Goal: Task Accomplishment & Management: Complete application form

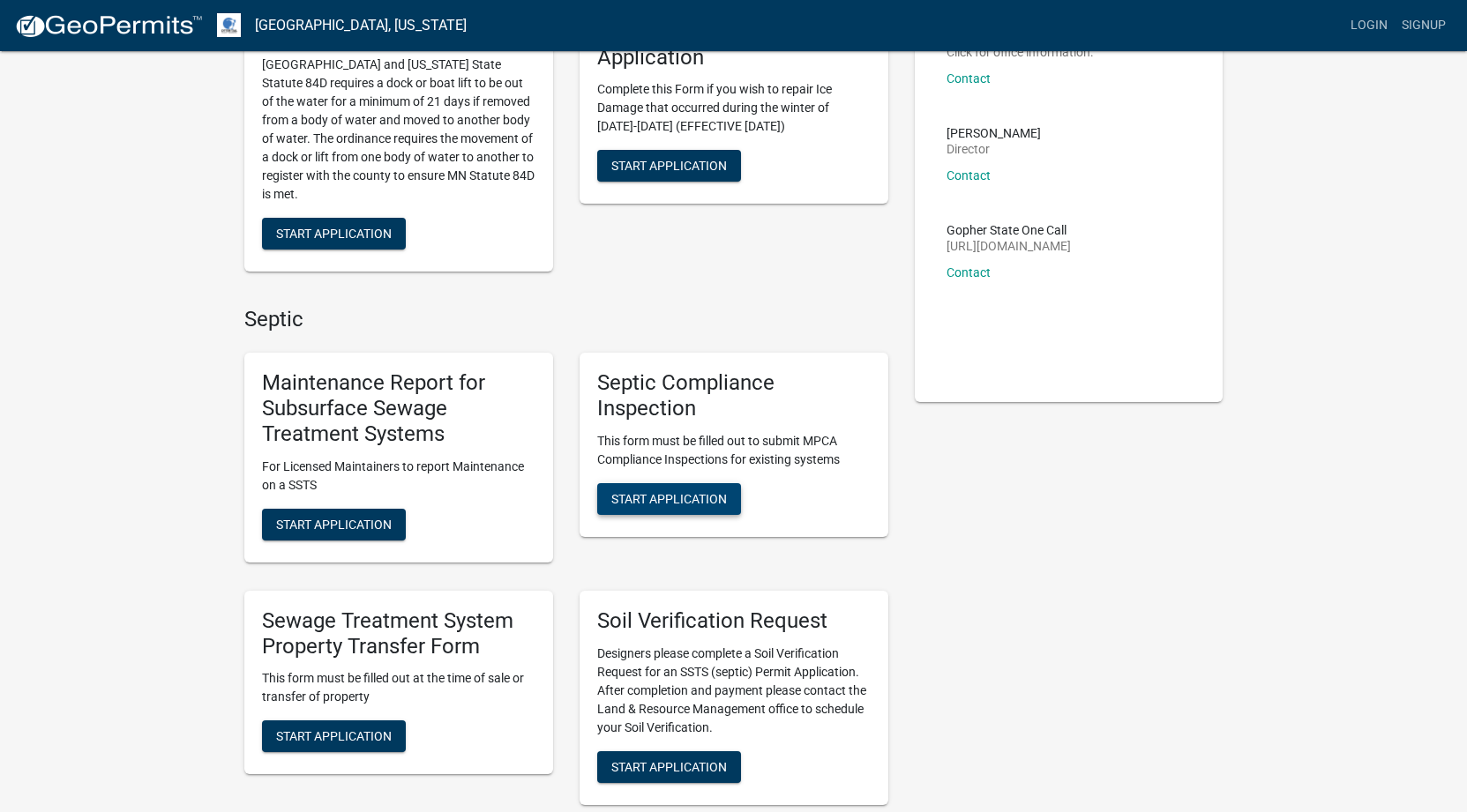
scroll to position [176, 0]
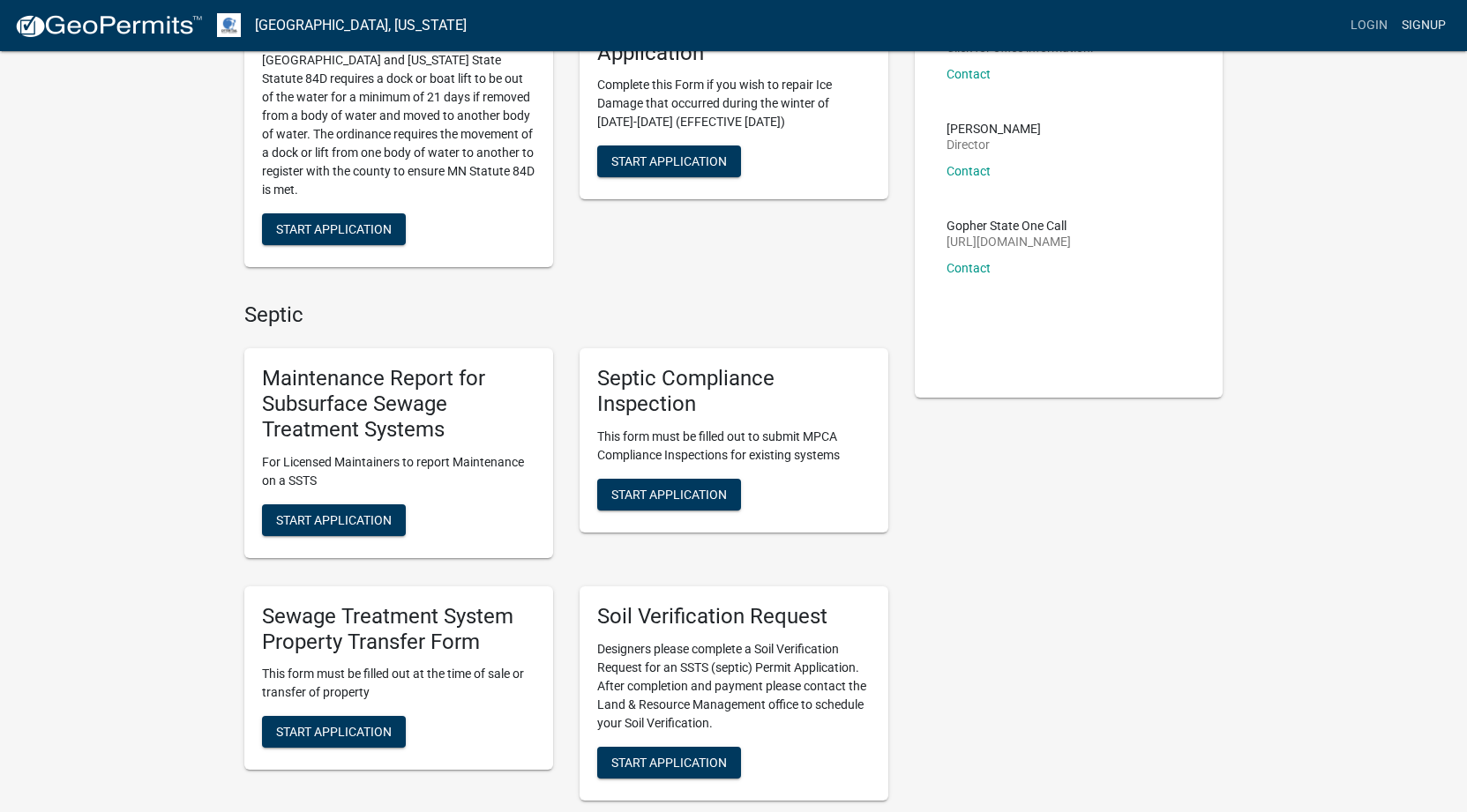
click at [1442, 24] on link "Signup" at bounding box center [1424, 25] width 58 height 34
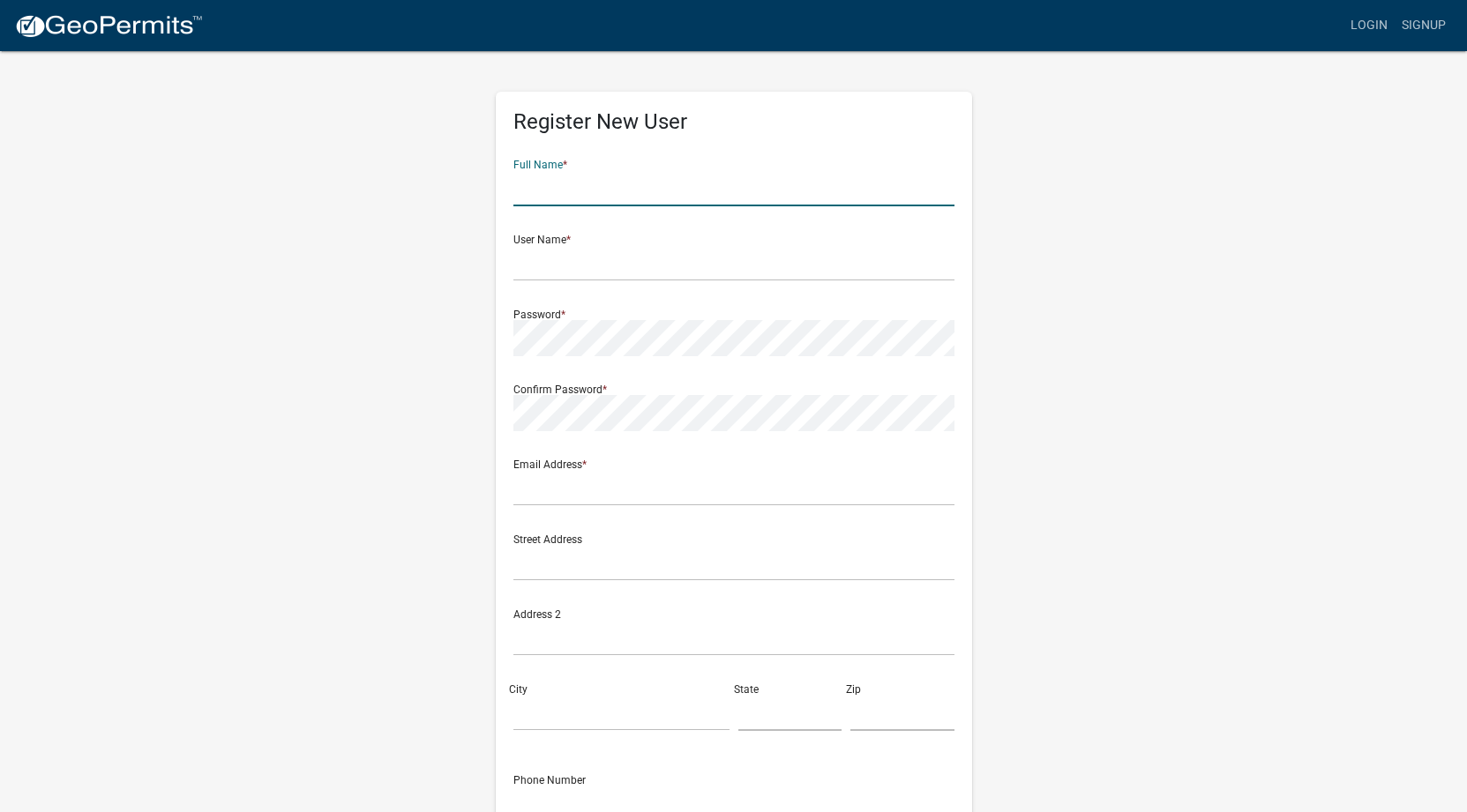
click at [571, 192] on input "text" at bounding box center [734, 189] width 441 height 36
type input "[PERSON_NAME]"
type input "[EMAIL_ADDRESS][DOMAIN_NAME]"
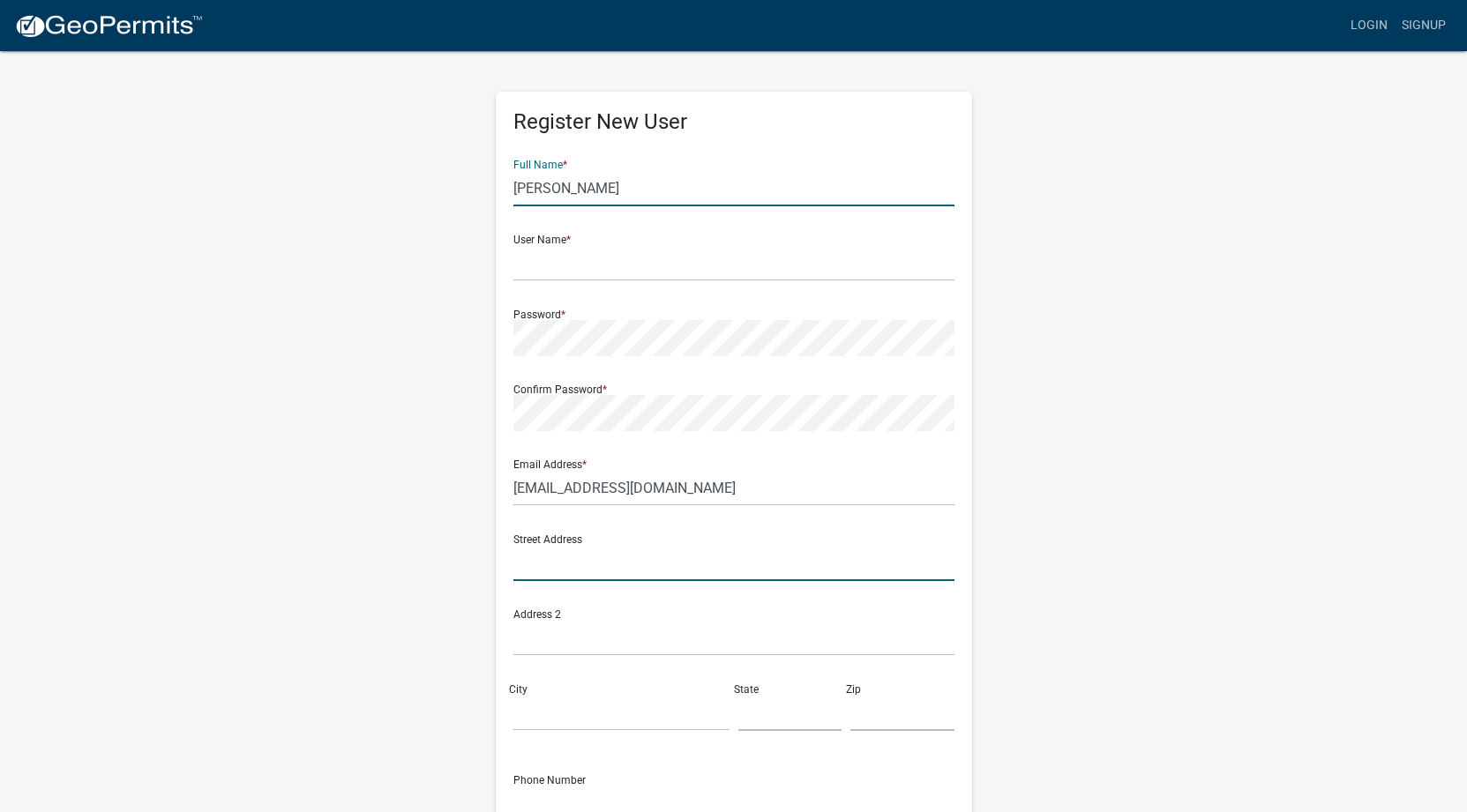
type input "[STREET_ADDRESS]"
type input "MILACA"
type input "MN"
type input "56353"
type input "3206307229"
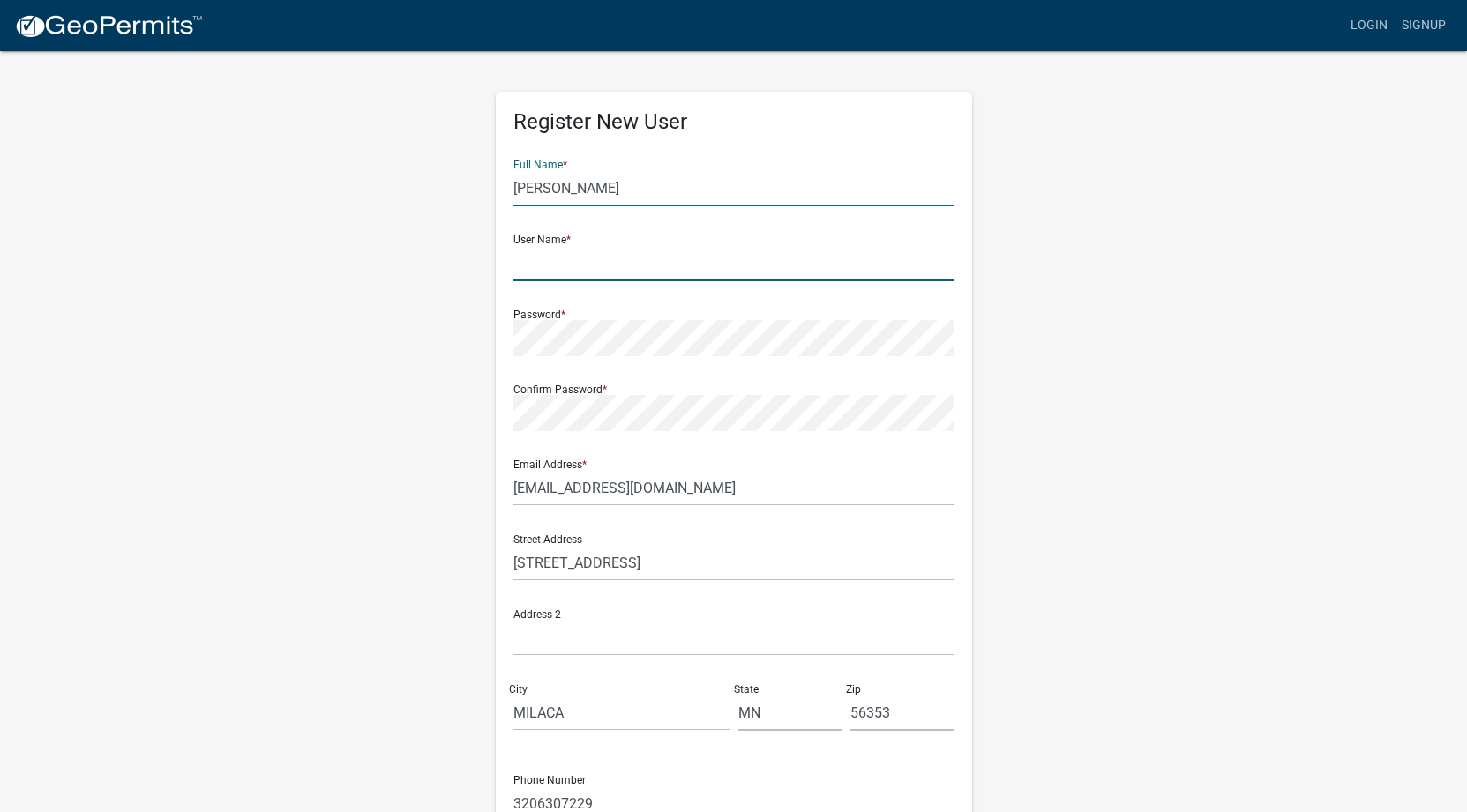
click at [593, 261] on input "text" at bounding box center [734, 263] width 441 height 36
type input "Tracib"
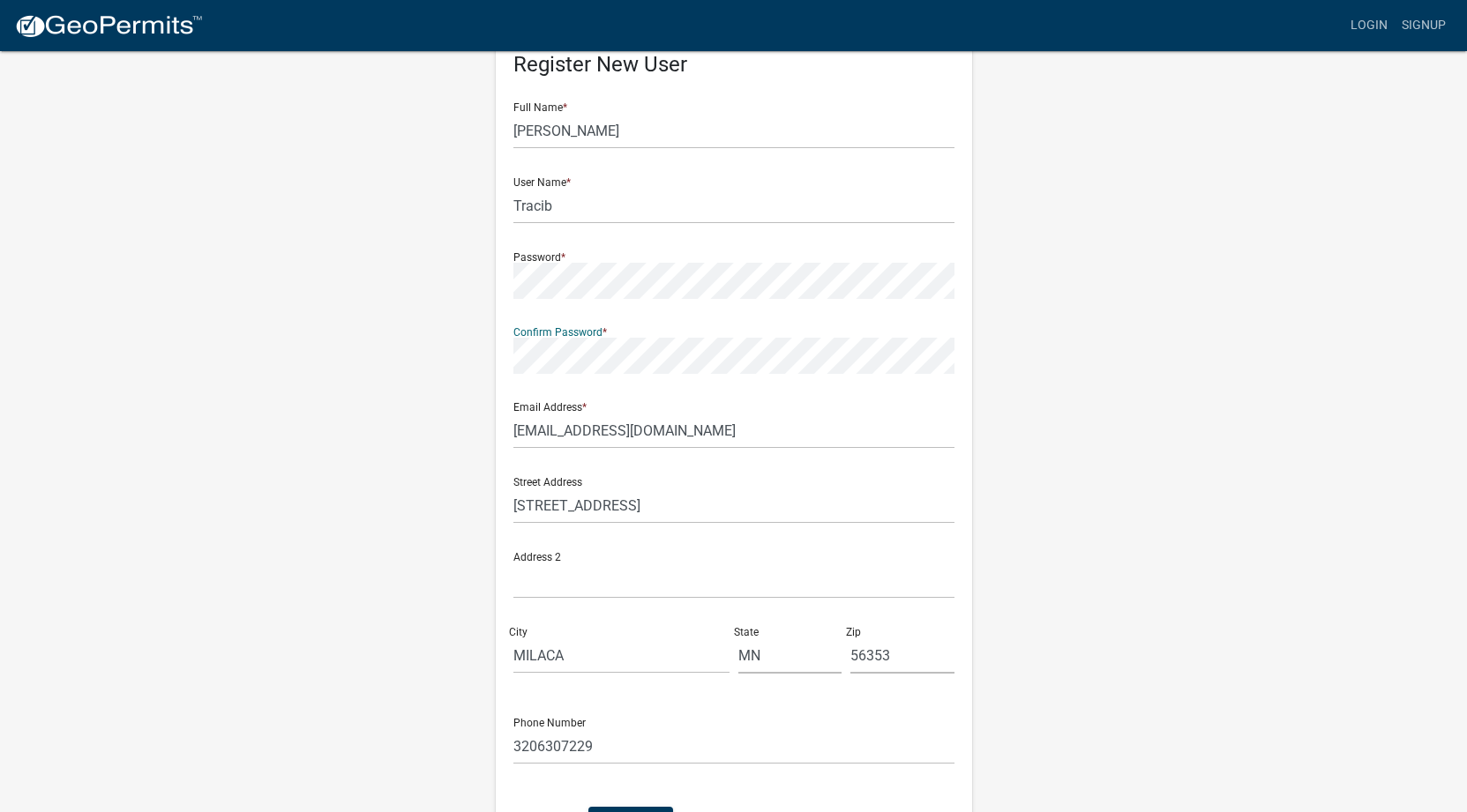
scroll to position [88, 0]
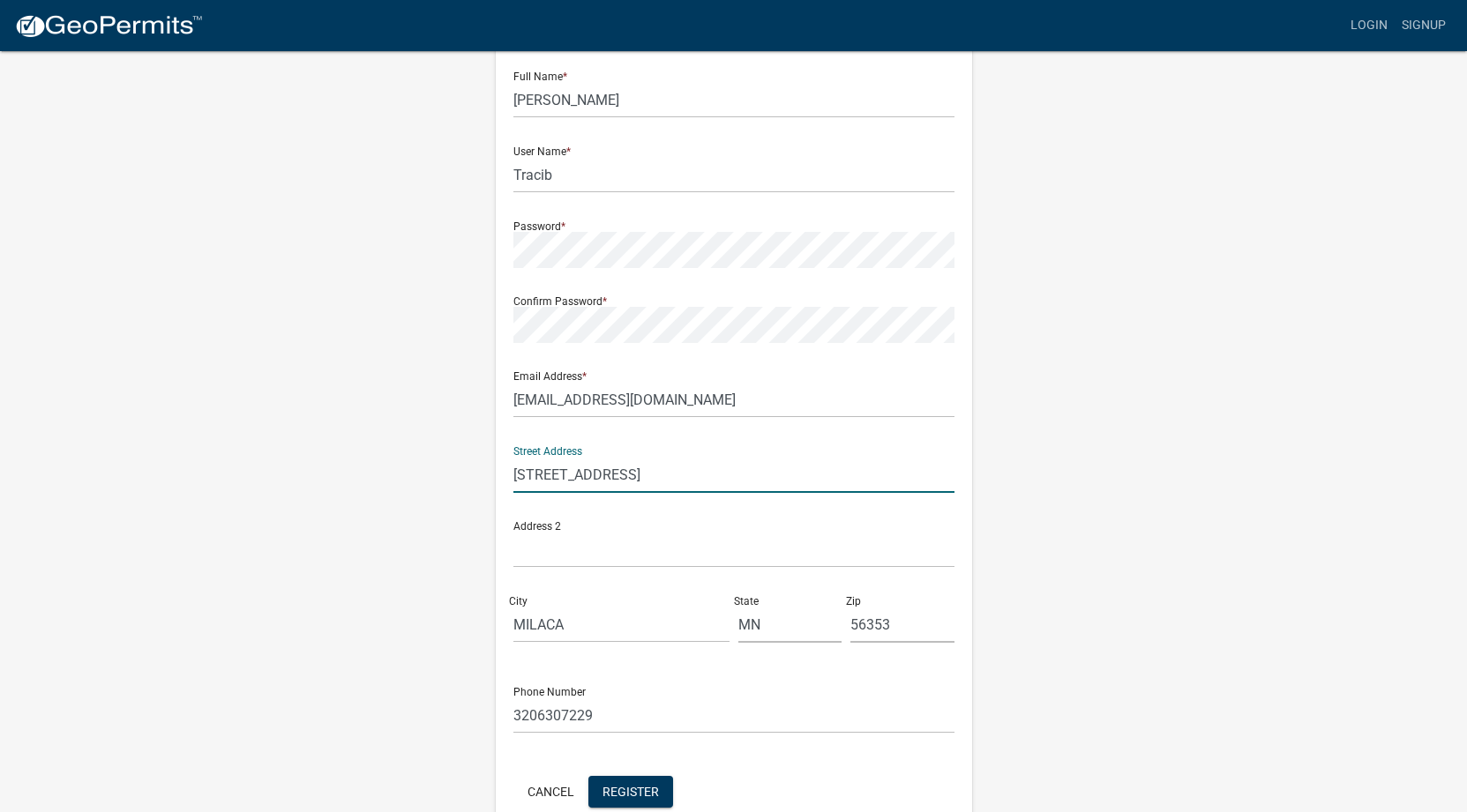
drag, startPoint x: 551, startPoint y: 475, endPoint x: 559, endPoint y: 479, distance: 8.9
click at [551, 475] on input "[STREET_ADDRESS]" at bounding box center [734, 475] width 441 height 36
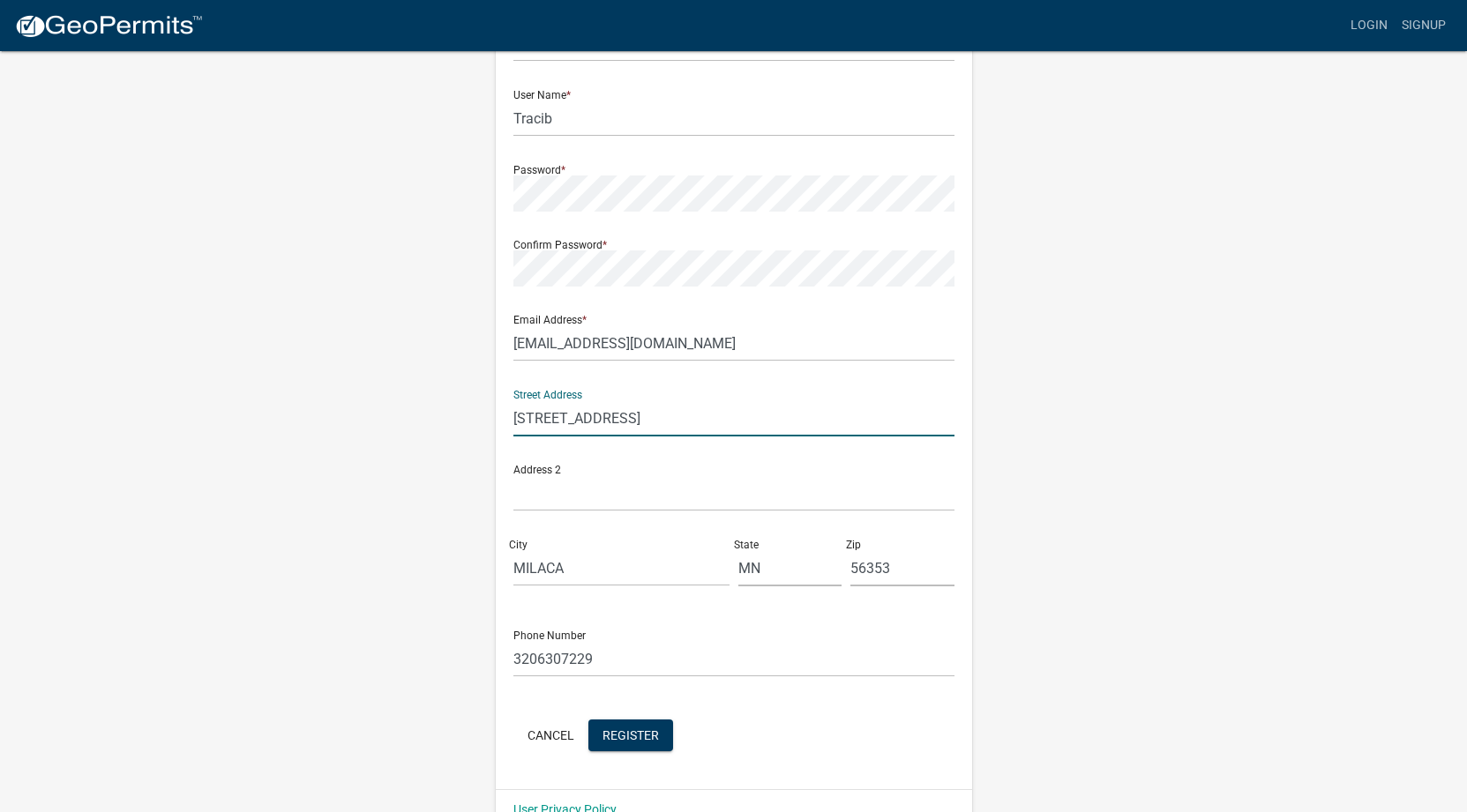
scroll to position [181, 0]
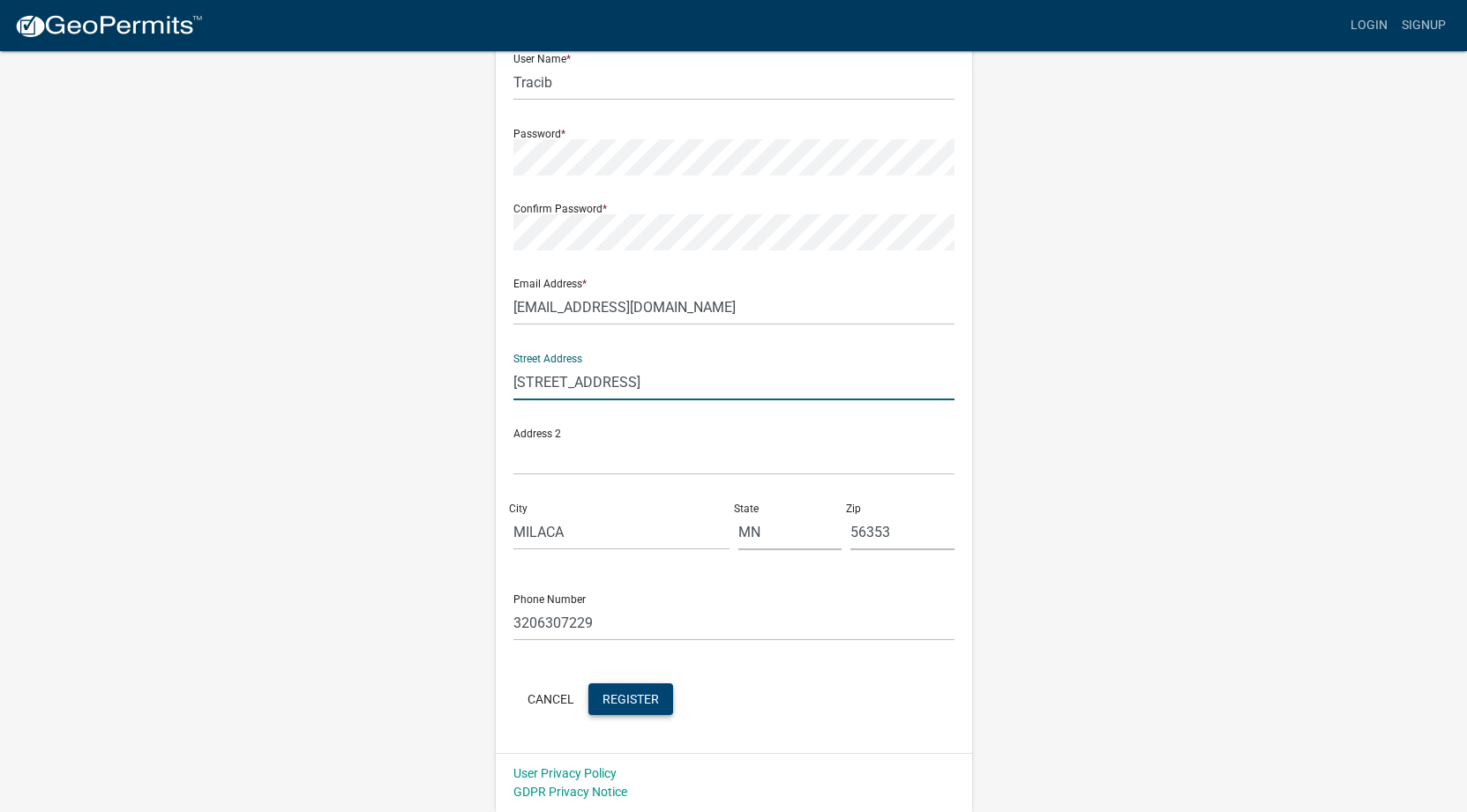
type input "[STREET_ADDRESS]"
click at [630, 691] on span "Register" at bounding box center [630, 698] width 56 height 14
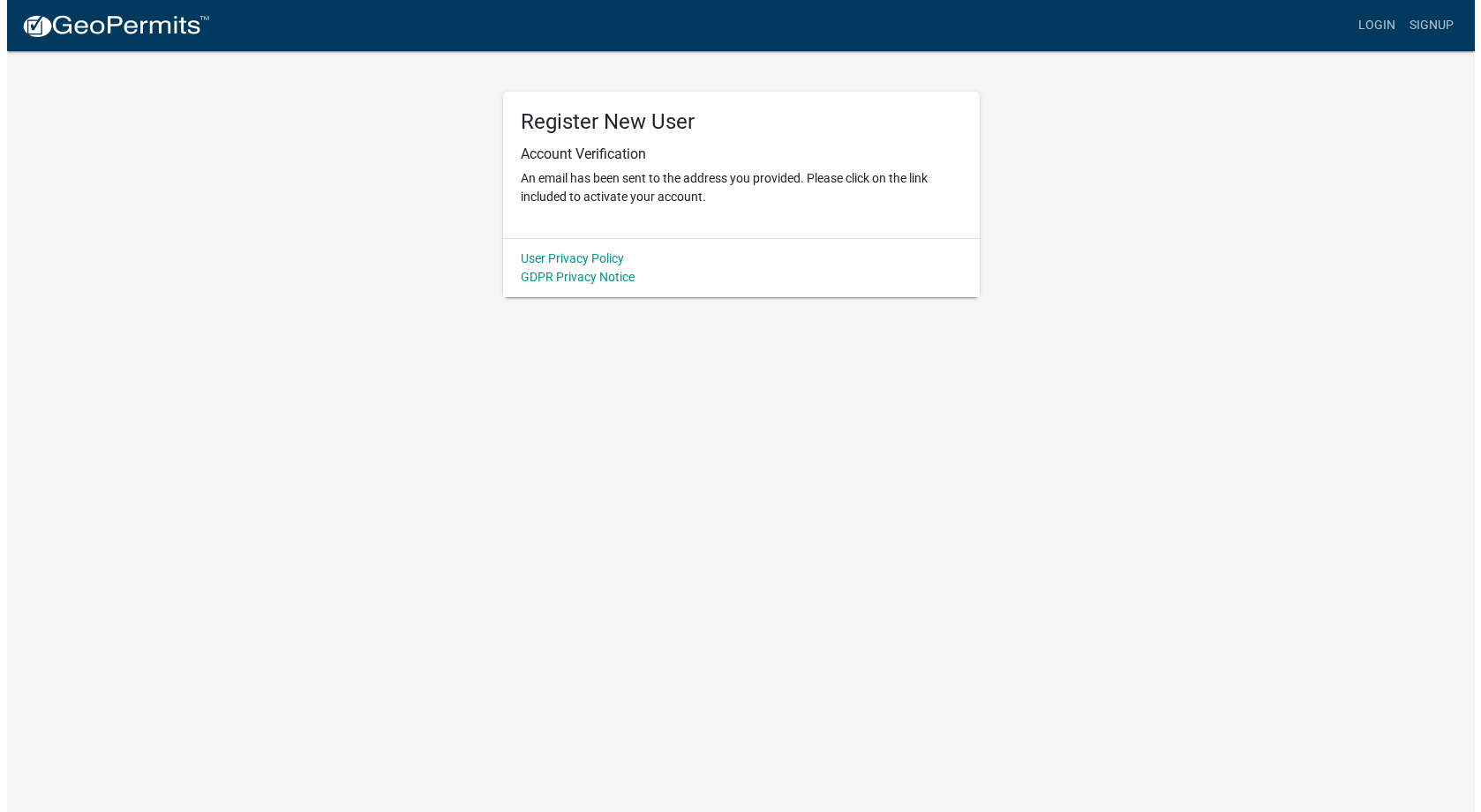
scroll to position [0, 0]
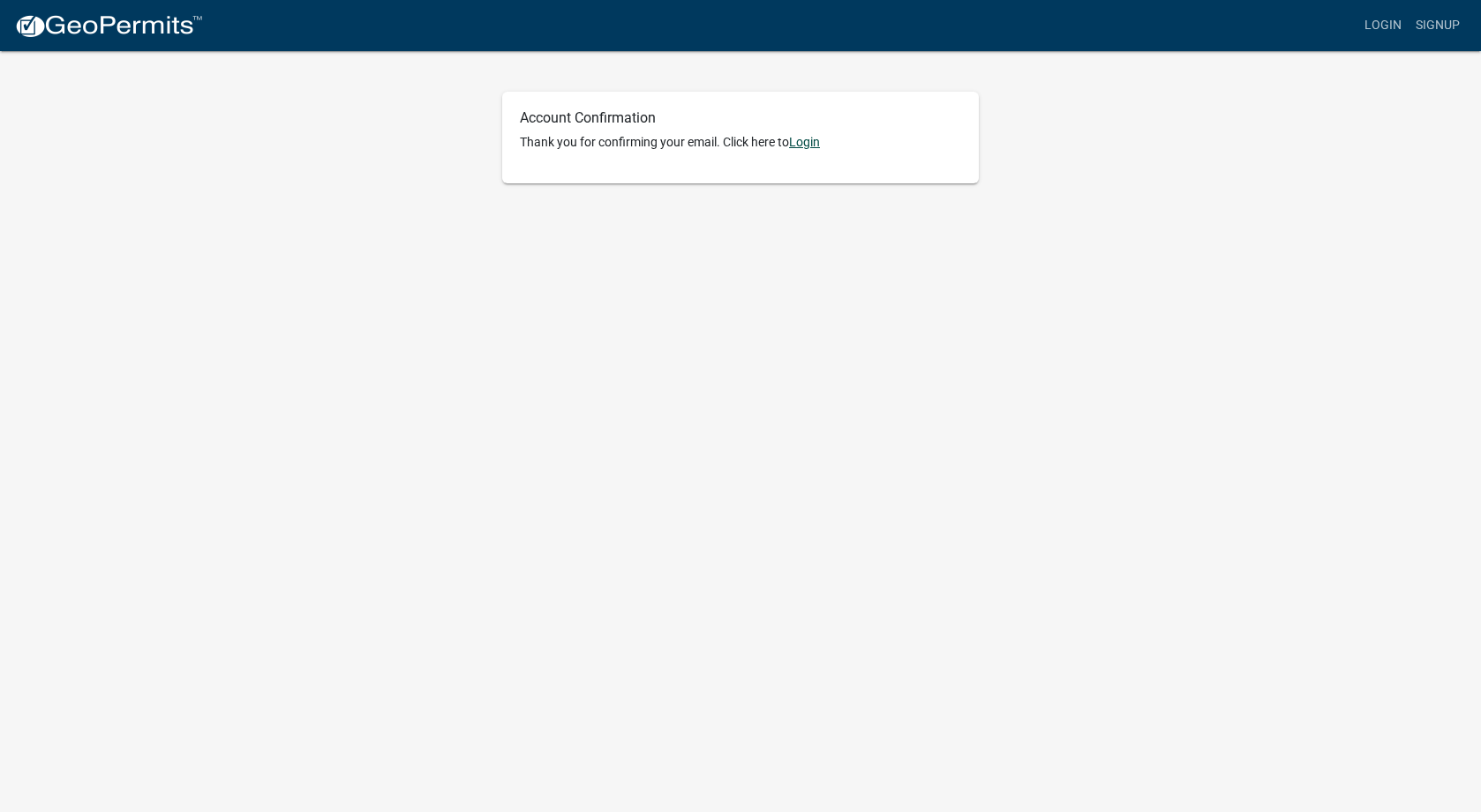
click at [804, 147] on link "Login" at bounding box center [805, 142] width 31 height 14
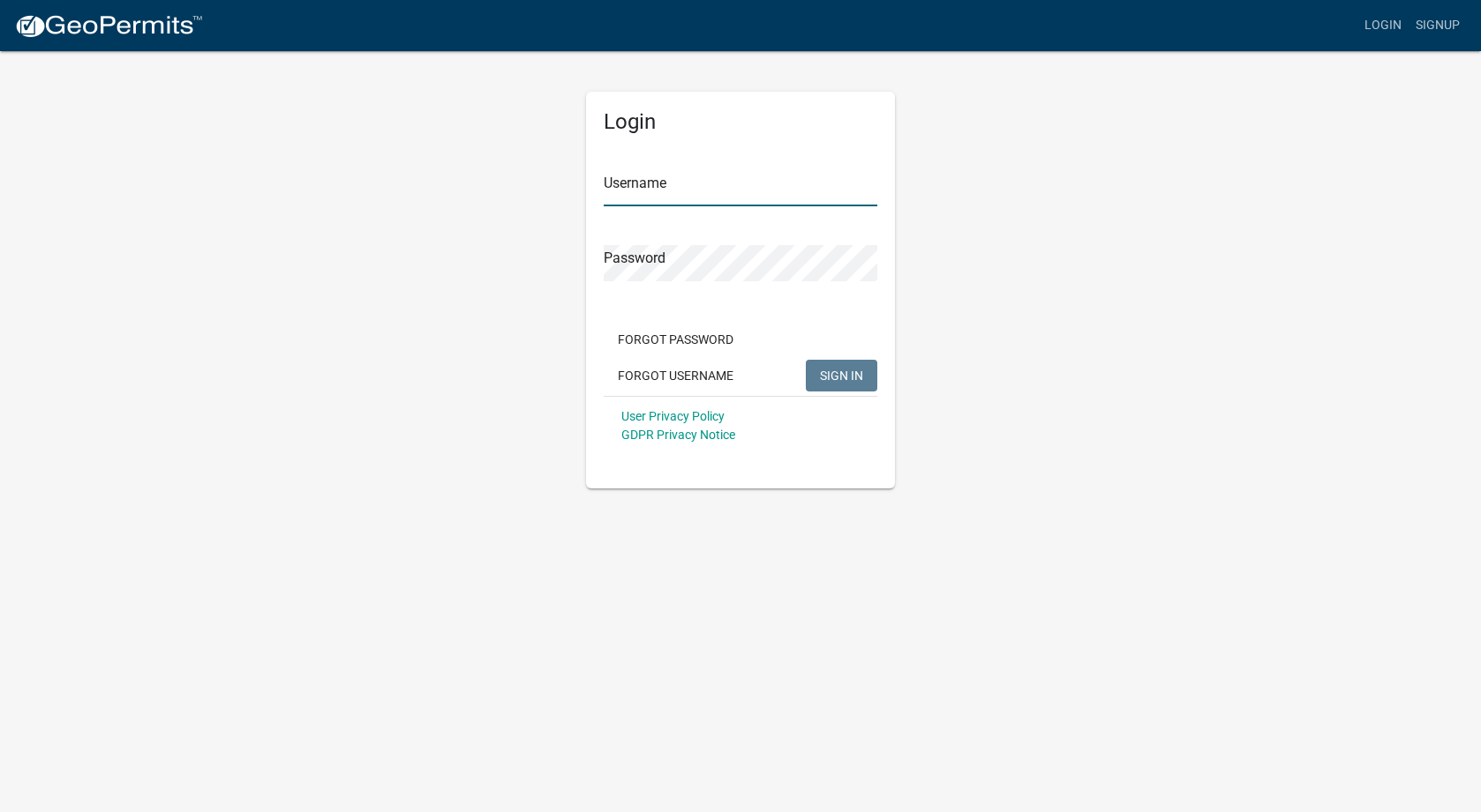
type input "Tracib"
click at [809, 368] on button "SIGN IN" at bounding box center [841, 375] width 72 height 32
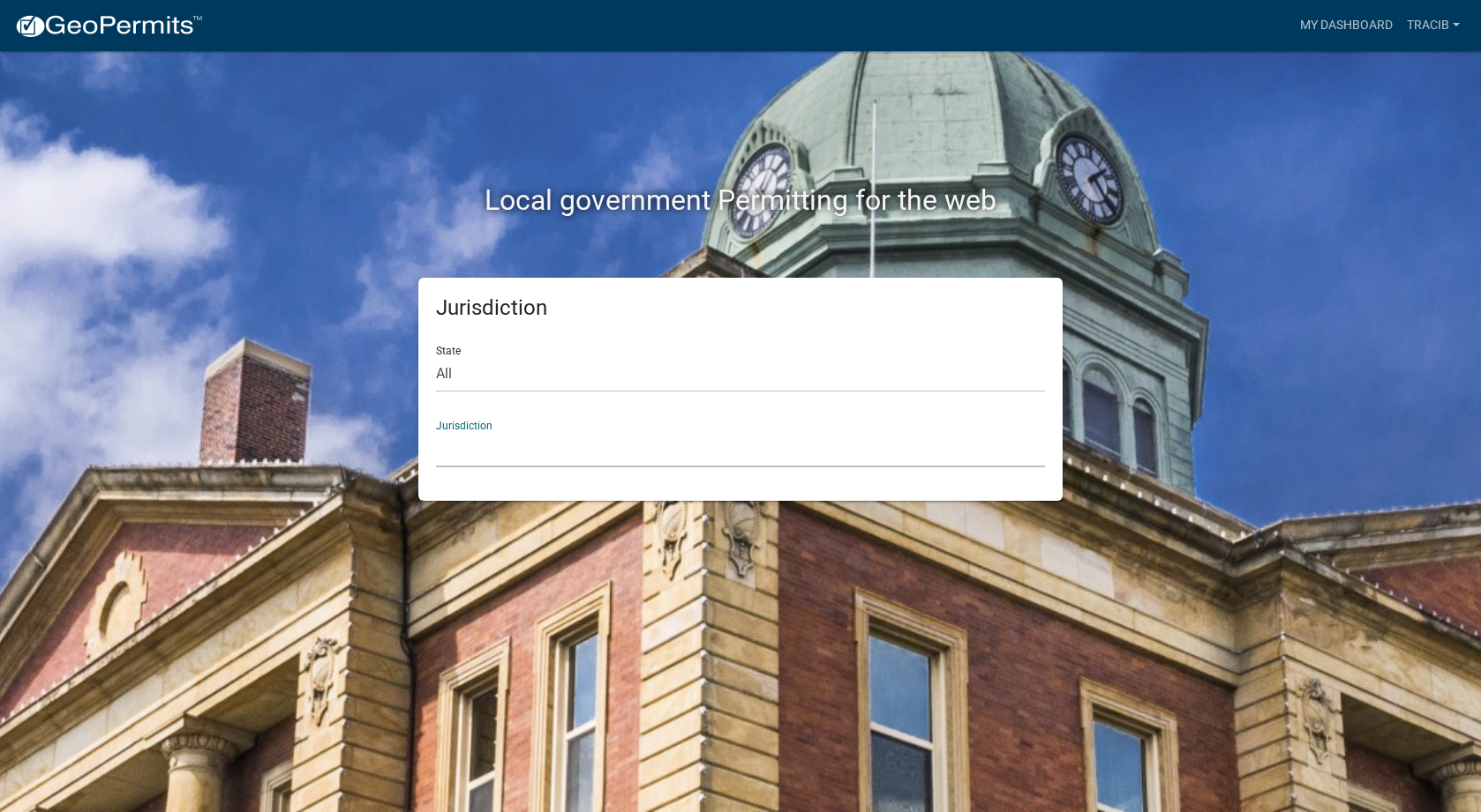
click at [502, 442] on select "Custer County, Colorado City of Bainbridge, Georgia Cook County, Georgia Crawfo…" at bounding box center [740, 449] width 609 height 36
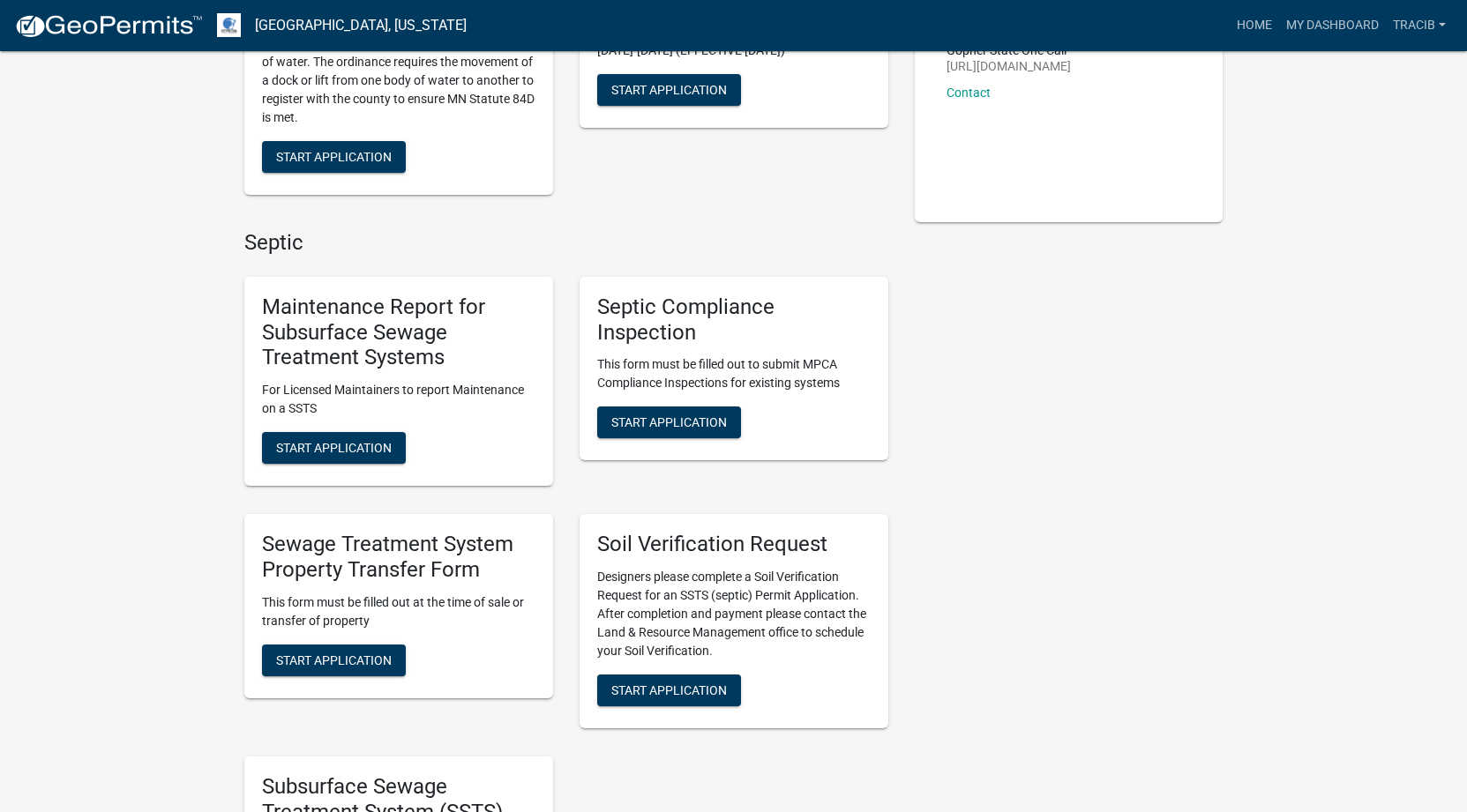
scroll to position [353, 0]
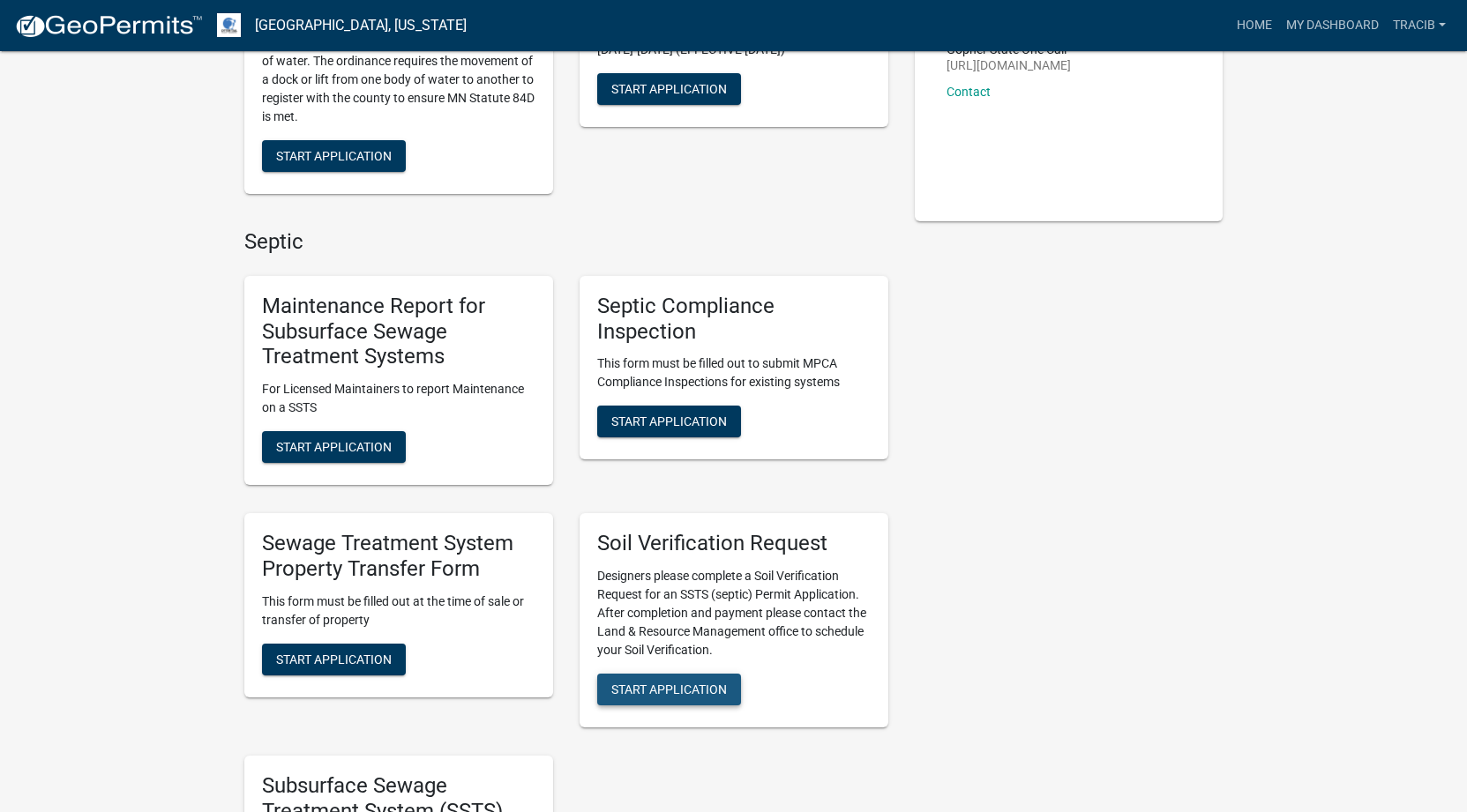
click at [685, 688] on span "Start Application" at bounding box center [668, 689] width 116 height 14
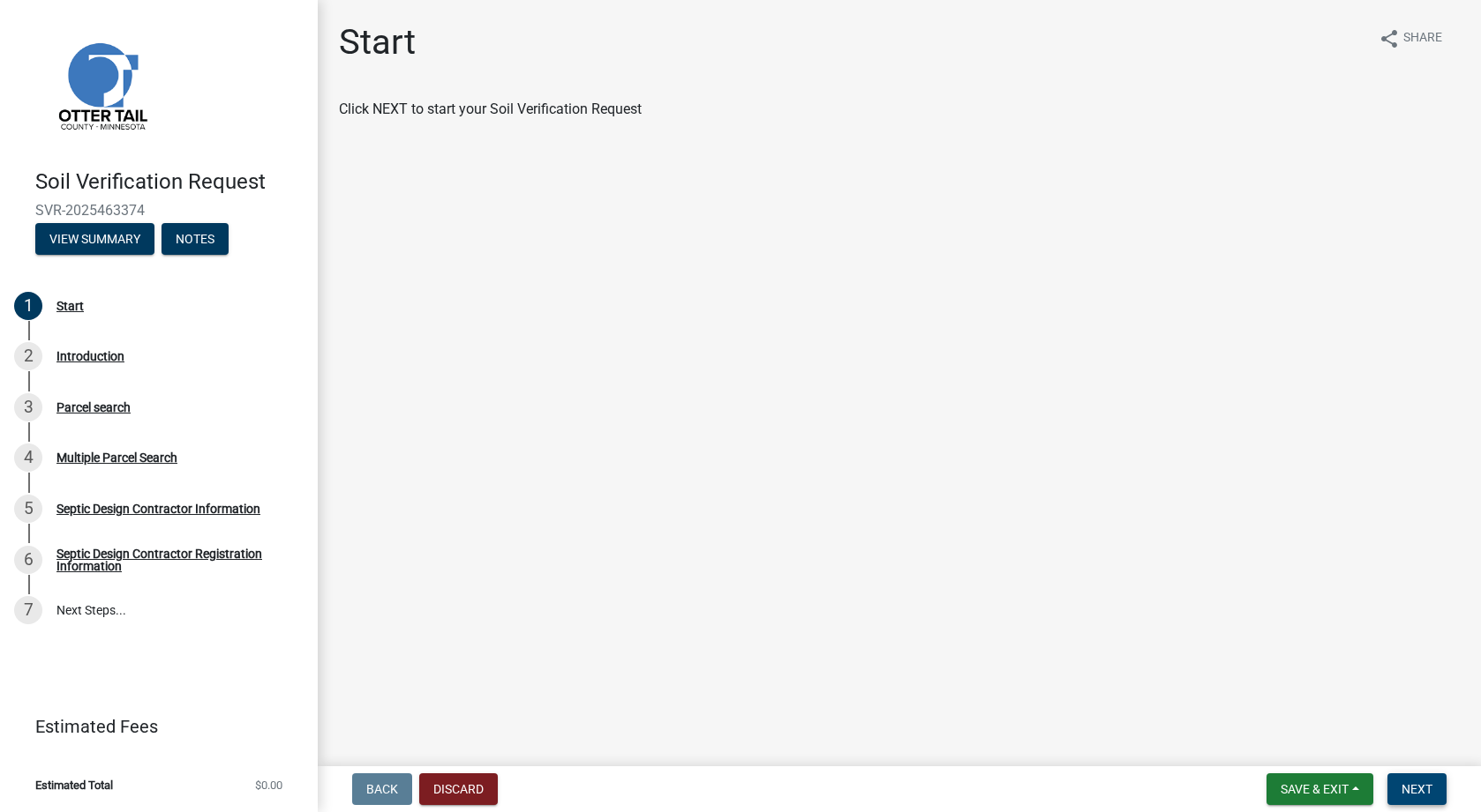
click at [1423, 792] on span "Next" at bounding box center [1417, 789] width 31 height 14
